Goal: Information Seeking & Learning: Learn about a topic

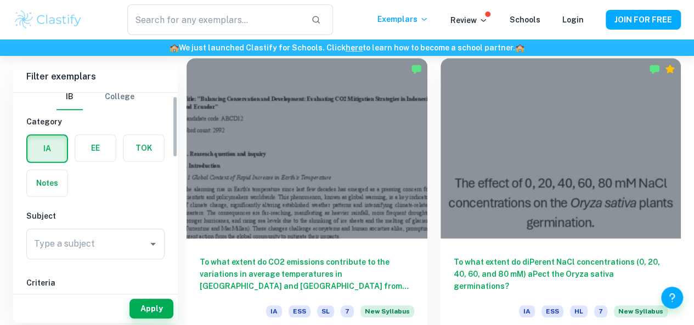
scroll to position [18, 0]
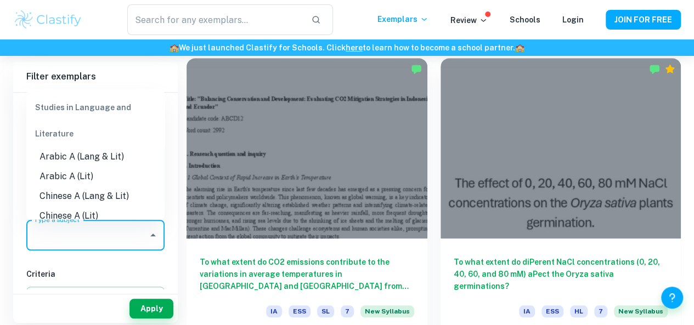
click at [93, 233] on input "Type a subject" at bounding box center [87, 235] width 112 height 21
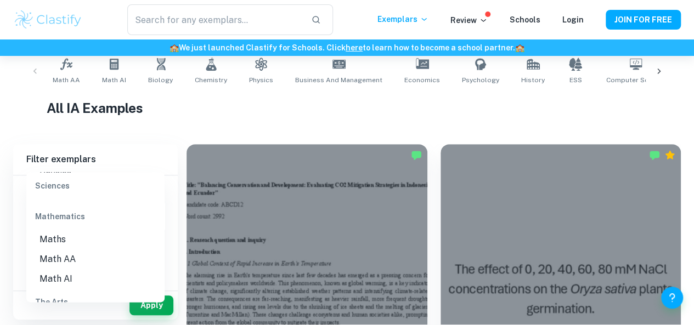
scroll to position [1478, 0]
click at [88, 257] on li "Math AA" at bounding box center [95, 256] width 138 height 20
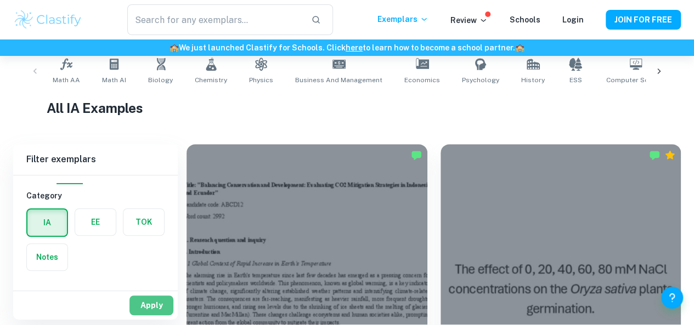
click at [153, 312] on button "Apply" at bounding box center [152, 306] width 44 height 20
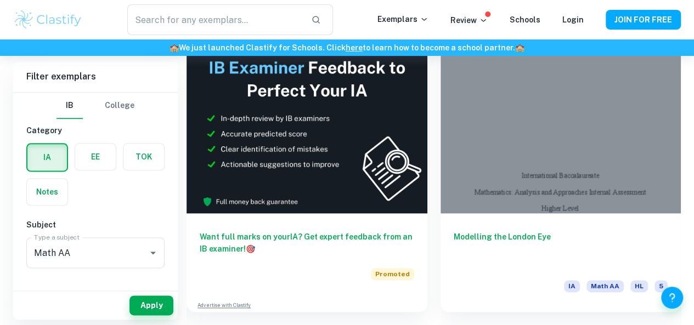
scroll to position [743, 0]
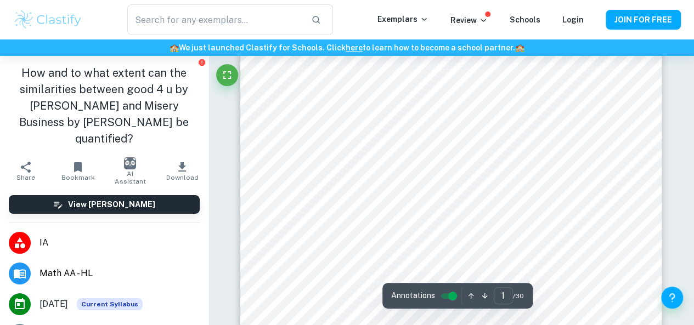
scroll to position [211, 0]
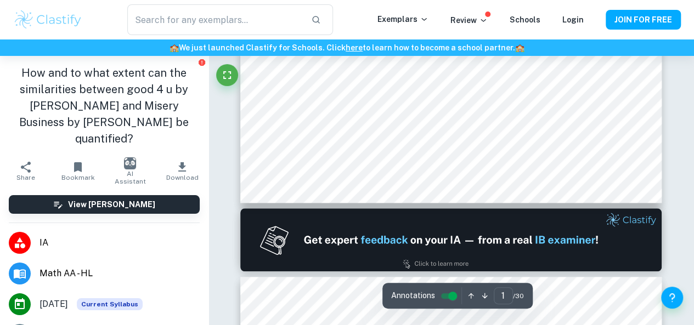
type input "2"
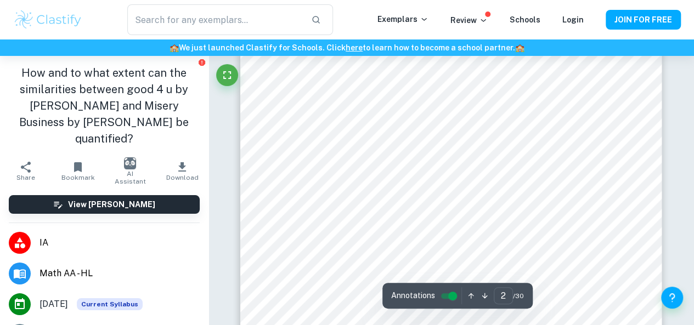
scroll to position [900, 0]
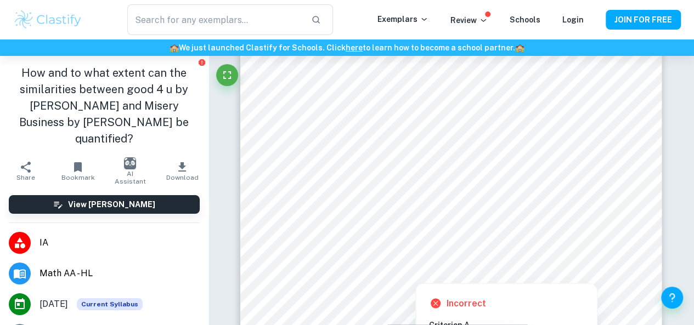
click at [416, 143] on div at bounding box center [451, 148] width 323 height 19
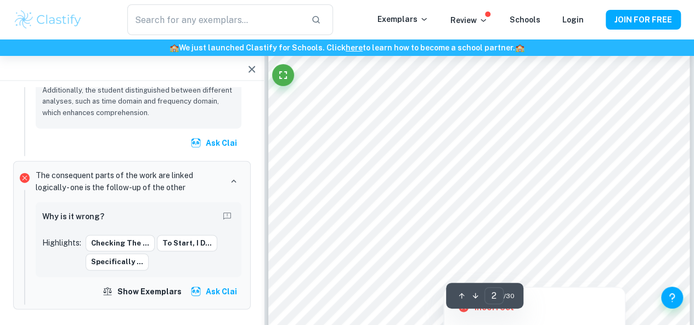
scroll to position [829, 0]
click at [374, 141] on div at bounding box center [479, 150] width 323 height 19
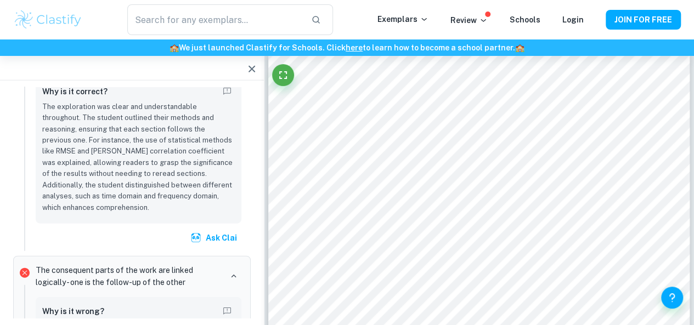
scroll to position [14055, 0]
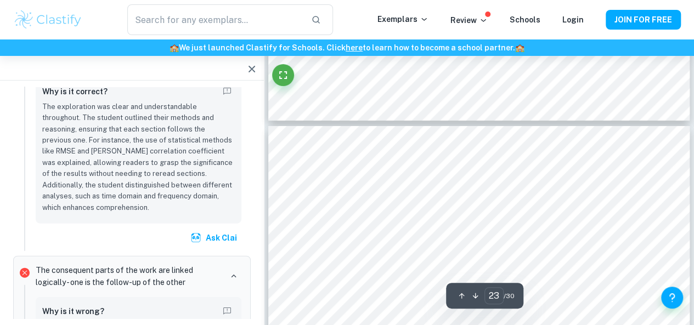
type input "22"
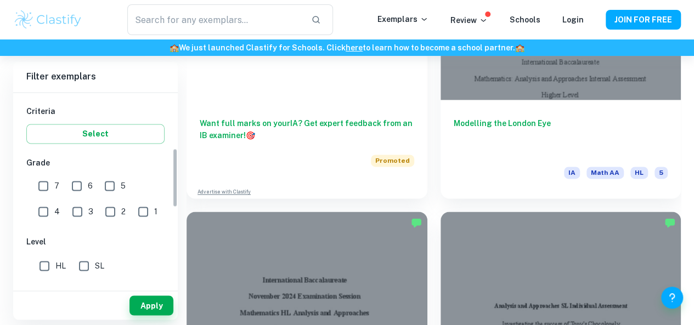
scroll to position [182, 0]
drag, startPoint x: 71, startPoint y: 184, endPoint x: 48, endPoint y: 179, distance: 23.5
click at [48, 179] on div "7 6 5 4 3 2 1" at bounding box center [97, 196] width 142 height 51
click at [48, 179] on input "7" at bounding box center [43, 185] width 22 height 22
checkbox input "true"
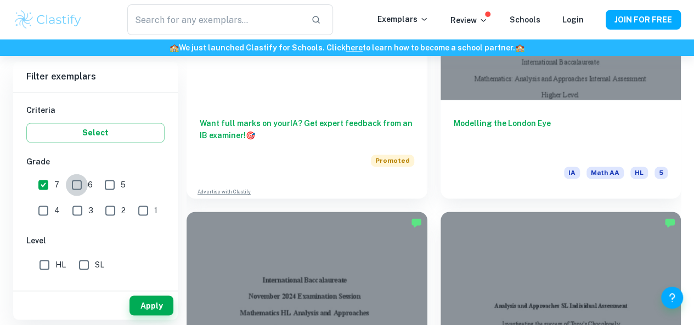
click at [72, 184] on input "6" at bounding box center [77, 185] width 22 height 22
checkbox input "true"
click at [158, 307] on button "Apply" at bounding box center [152, 306] width 44 height 20
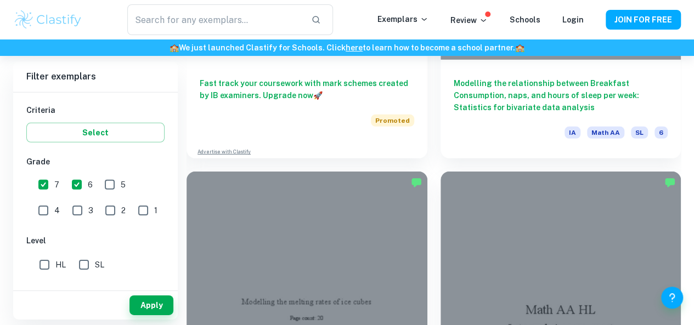
scroll to position [3720, 0]
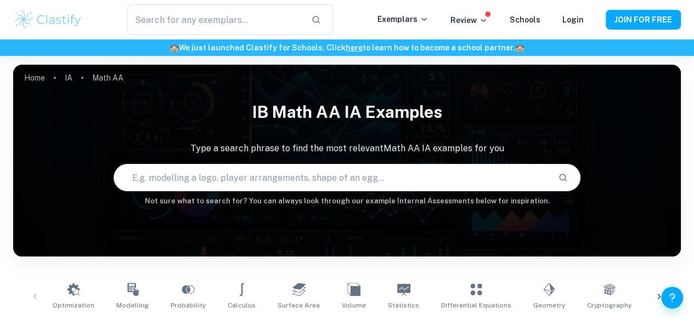
scroll to position [2575, 0]
